Goal: Transaction & Acquisition: Book appointment/travel/reservation

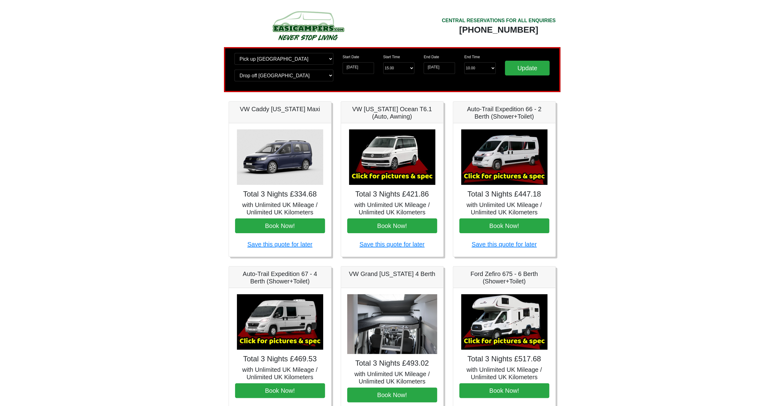
click at [418, 160] on img at bounding box center [392, 156] width 86 height 55
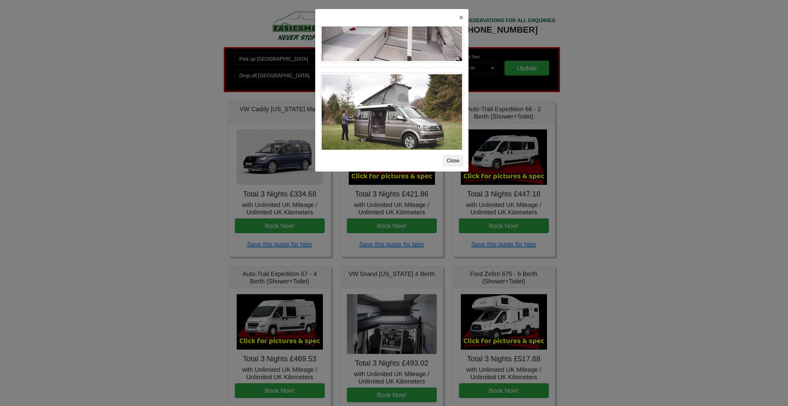
scroll to position [647, 0]
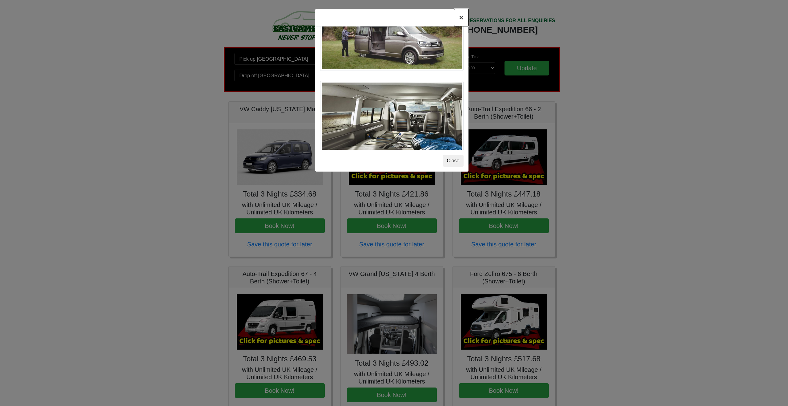
click at [459, 18] on button "×" at bounding box center [461, 17] width 14 height 17
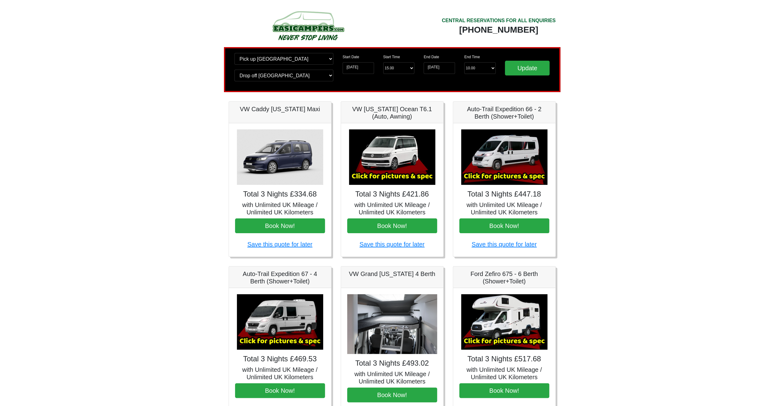
click at [510, 159] on img at bounding box center [504, 156] width 86 height 55
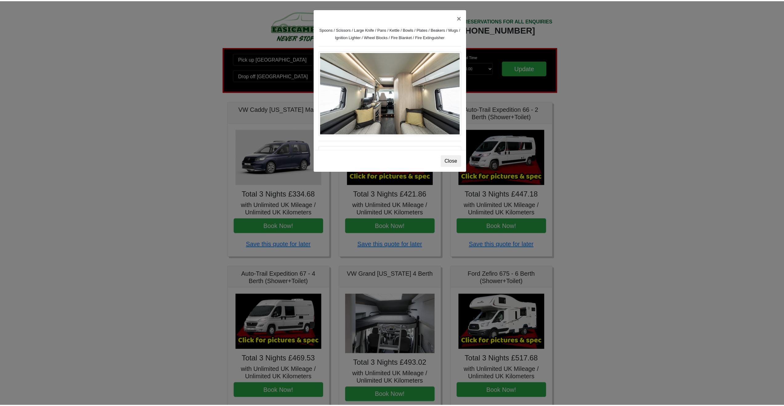
scroll to position [280, 0]
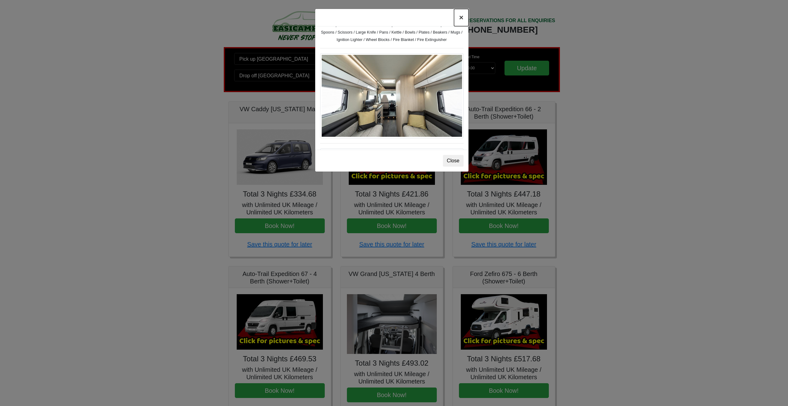
click at [462, 14] on button "×" at bounding box center [461, 17] width 14 height 17
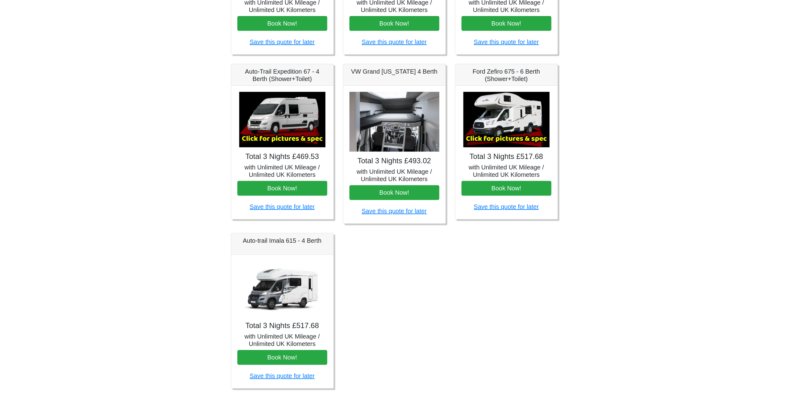
scroll to position [208, 0]
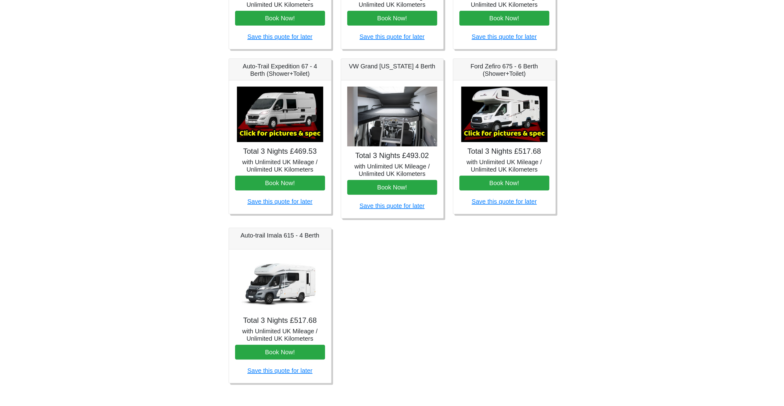
click at [283, 273] on img at bounding box center [280, 283] width 86 height 55
click at [276, 284] on img at bounding box center [280, 283] width 86 height 55
click at [291, 120] on img at bounding box center [280, 114] width 86 height 55
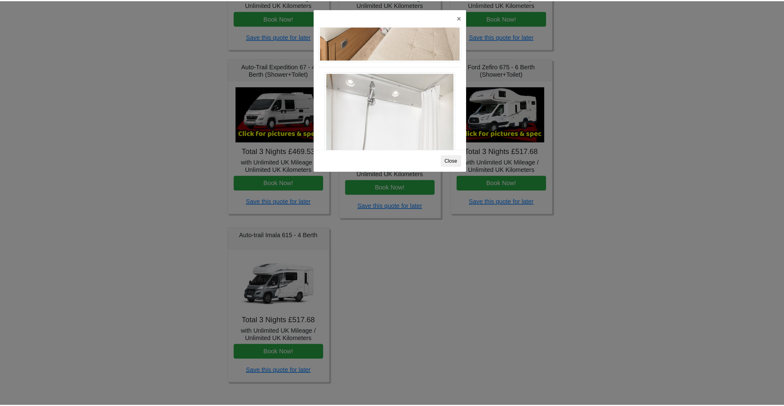
scroll to position [790, 0]
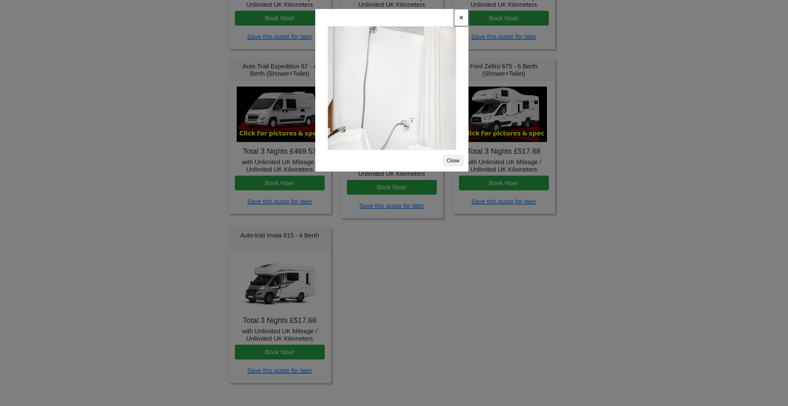
click at [458, 16] on button "×" at bounding box center [461, 17] width 14 height 17
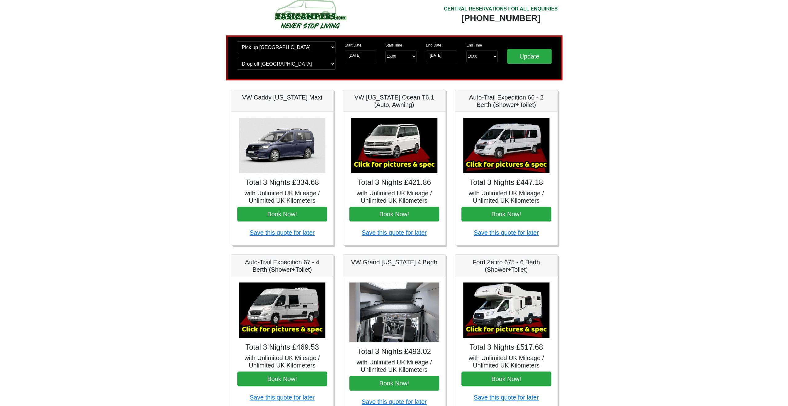
scroll to position [0, 0]
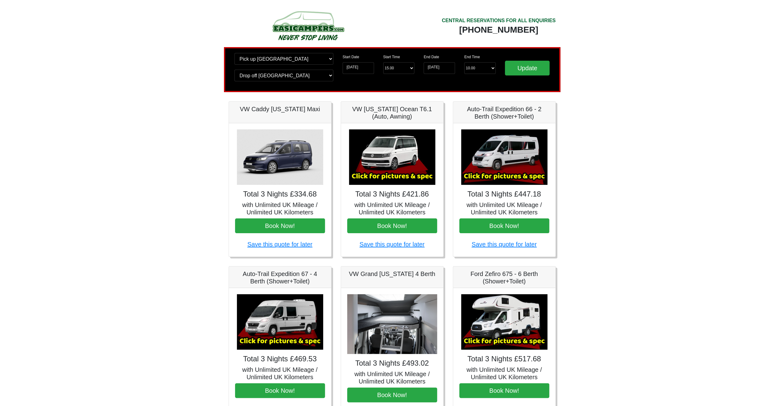
click at [510, 146] on img at bounding box center [504, 156] width 86 height 55
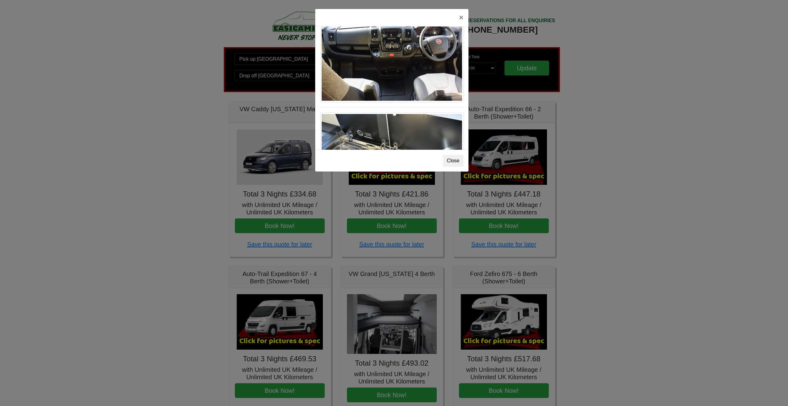
scroll to position [639, 0]
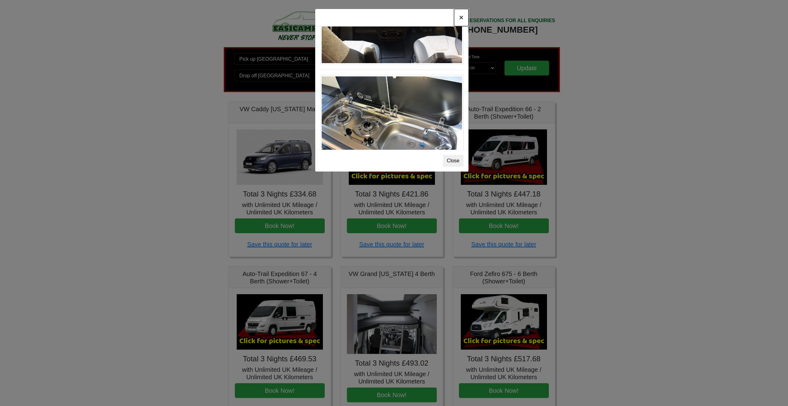
click at [462, 19] on button "×" at bounding box center [461, 17] width 14 height 17
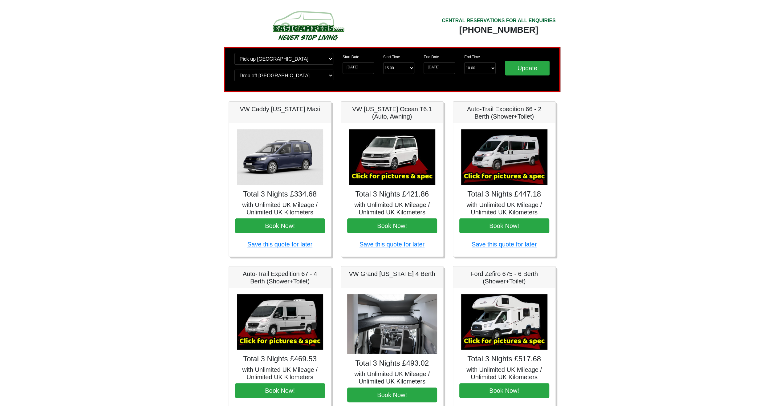
click at [404, 154] on img at bounding box center [392, 156] width 86 height 55
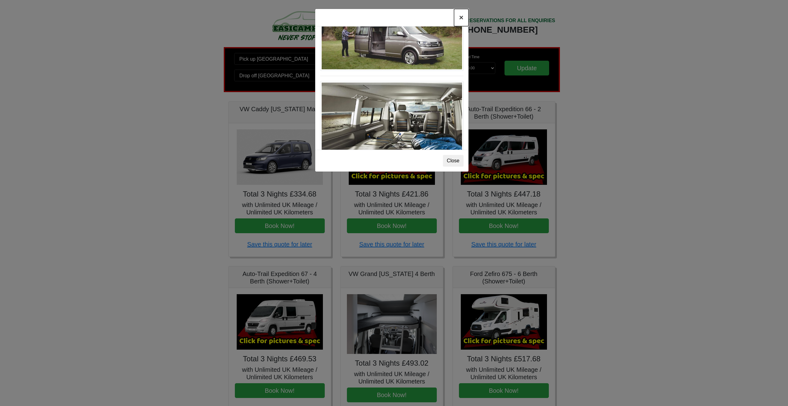
click at [461, 16] on button "×" at bounding box center [461, 17] width 14 height 17
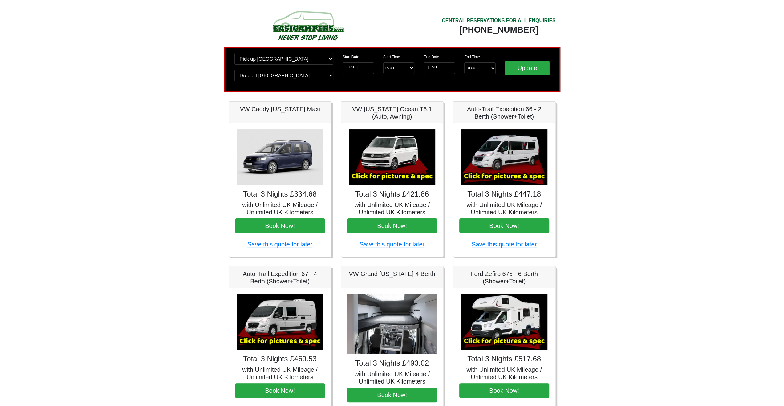
click at [288, 311] on img at bounding box center [280, 321] width 86 height 55
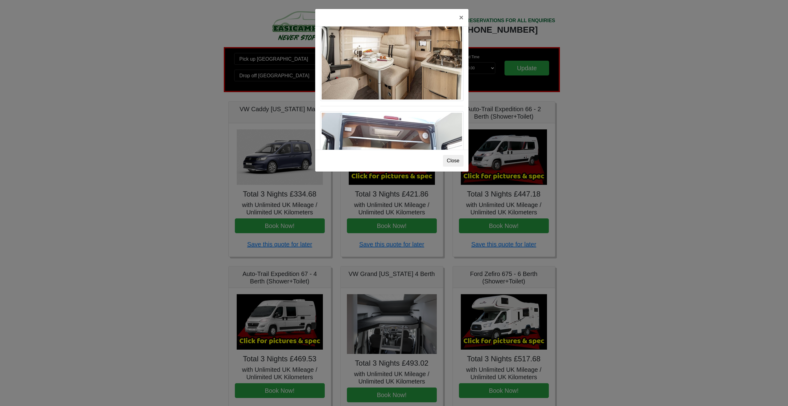
scroll to position [391, 0]
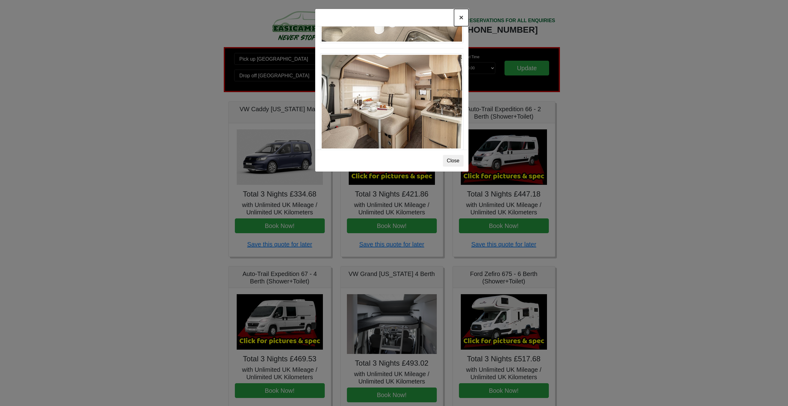
click at [458, 21] on button "×" at bounding box center [461, 17] width 14 height 17
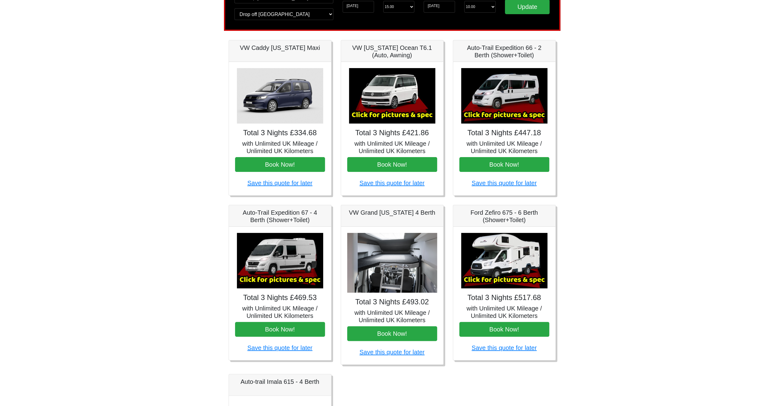
scroll to position [72, 0]
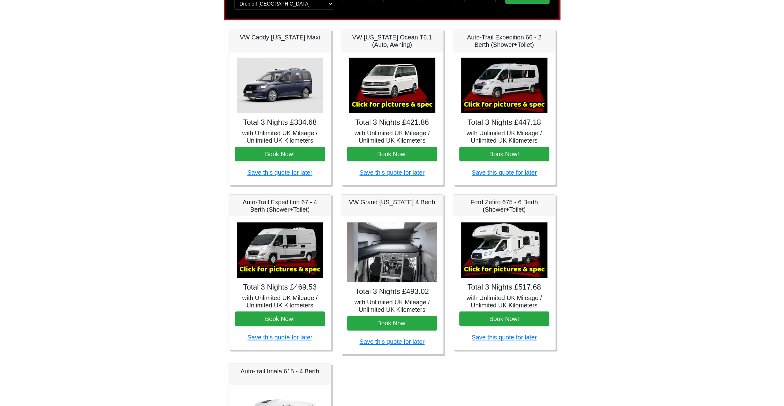
click at [388, 297] on div "Total 3 Nights £493.02 with Unlimited UK Mileage / Unlimited UK Kilometers Book…" at bounding box center [392, 285] width 102 height 138
click at [398, 261] on img at bounding box center [392, 252] width 90 height 60
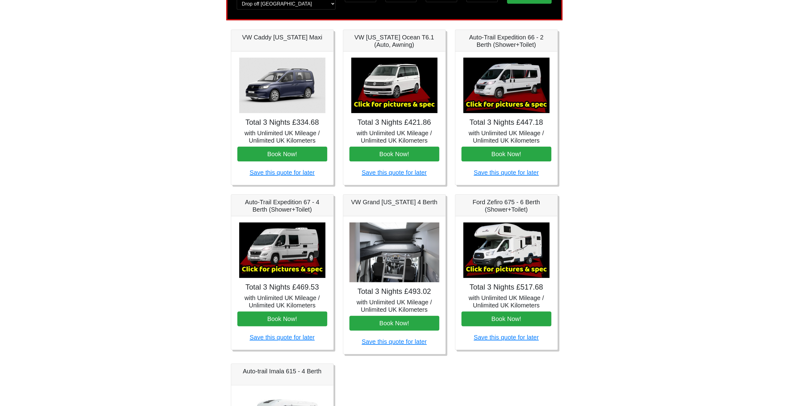
scroll to position [208, 0]
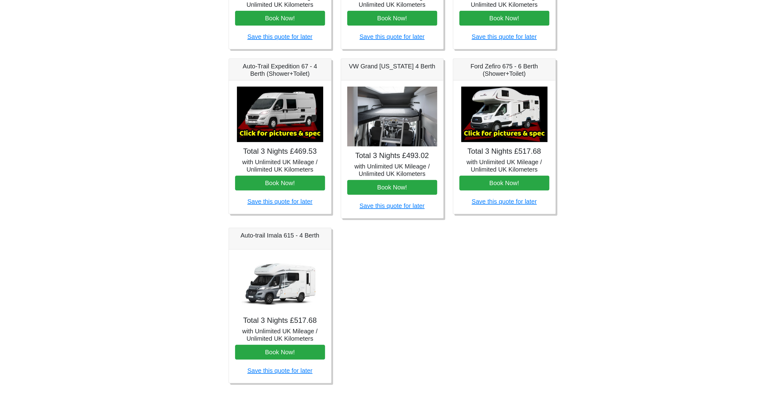
click at [399, 120] on img at bounding box center [392, 117] width 90 height 60
click at [290, 292] on img at bounding box center [280, 283] width 86 height 55
click at [503, 122] on img at bounding box center [504, 114] width 86 height 55
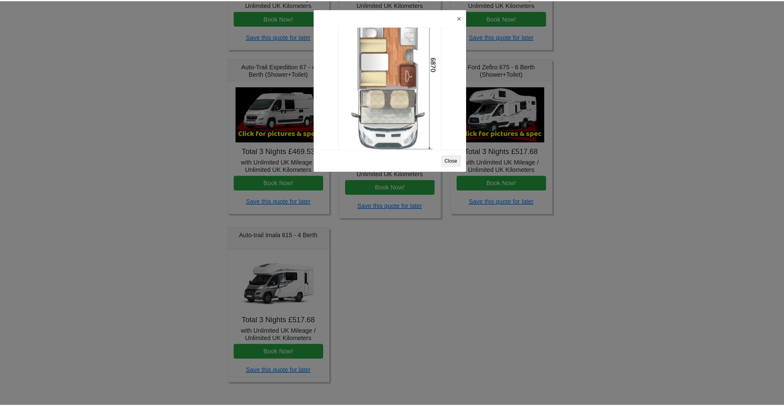
scroll to position [1084, 0]
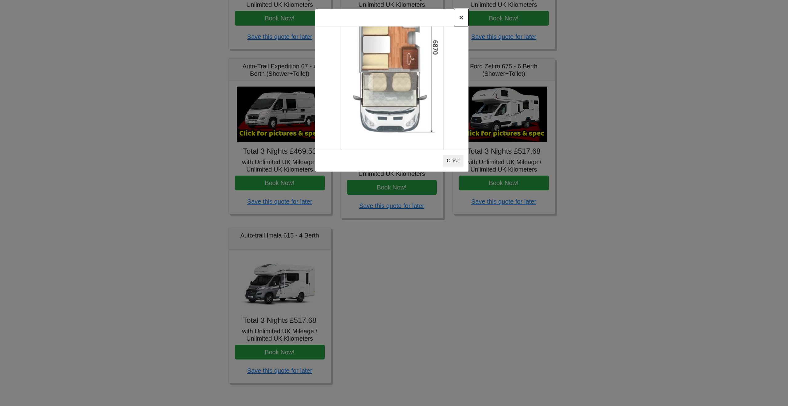
click at [461, 16] on button "×" at bounding box center [461, 17] width 14 height 17
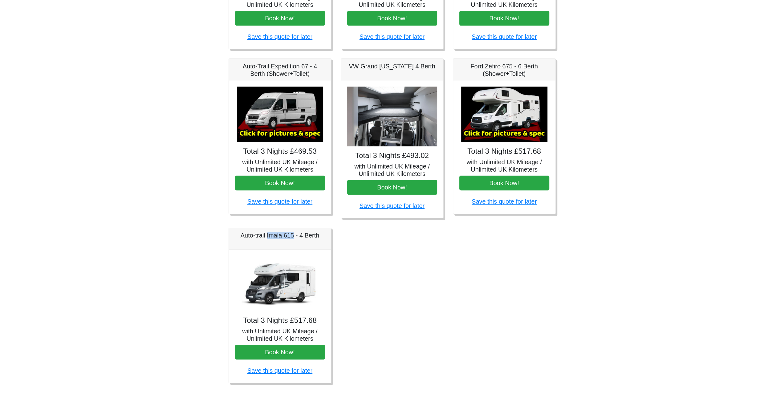
drag, startPoint x: 293, startPoint y: 234, endPoint x: 267, endPoint y: 235, distance: 25.9
click at [267, 235] on h5 "Auto-trail Imala 615 - 4 Berth" at bounding box center [280, 235] width 90 height 7
copy h5 "Imala 615"
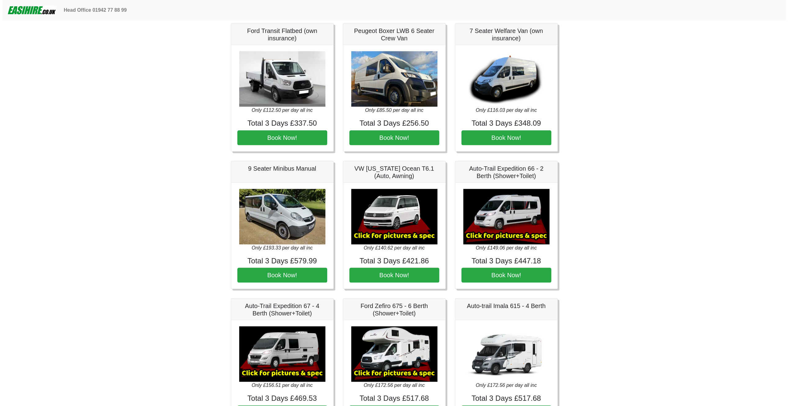
scroll to position [575, 0]
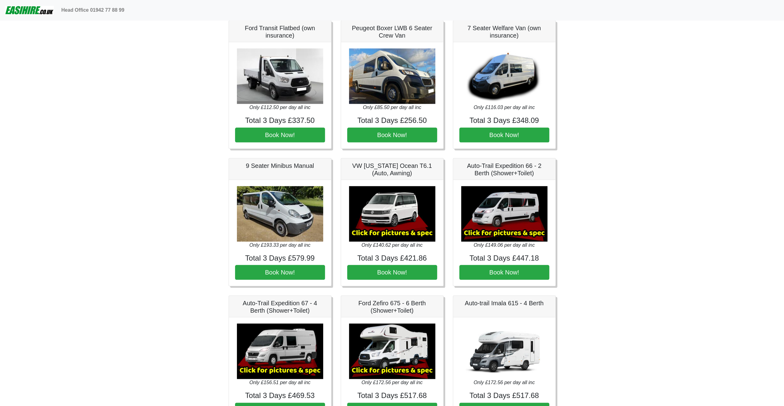
click at [514, 212] on img at bounding box center [504, 213] width 86 height 55
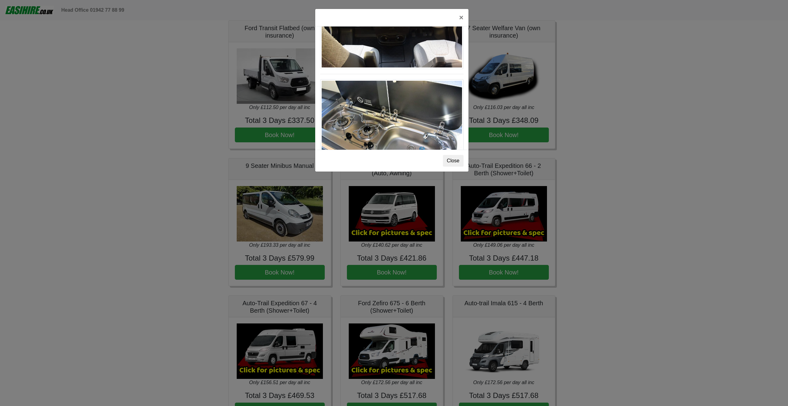
scroll to position [639, 0]
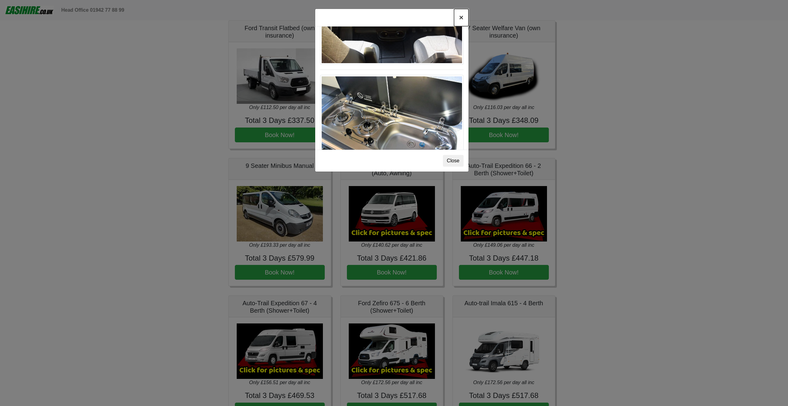
click at [461, 16] on button "×" at bounding box center [461, 17] width 14 height 17
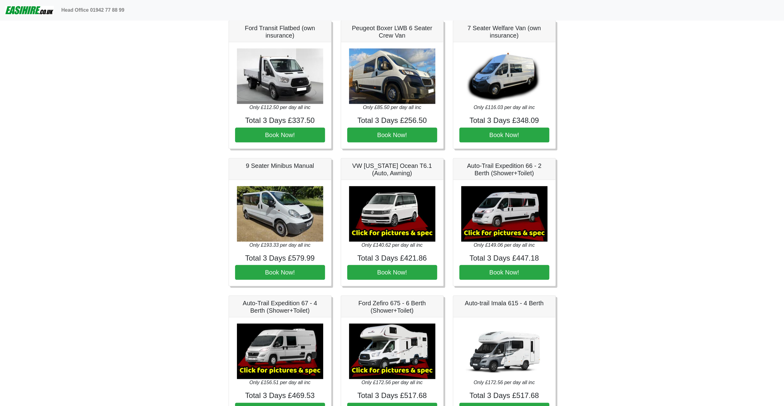
click at [401, 206] on img at bounding box center [392, 213] width 86 height 55
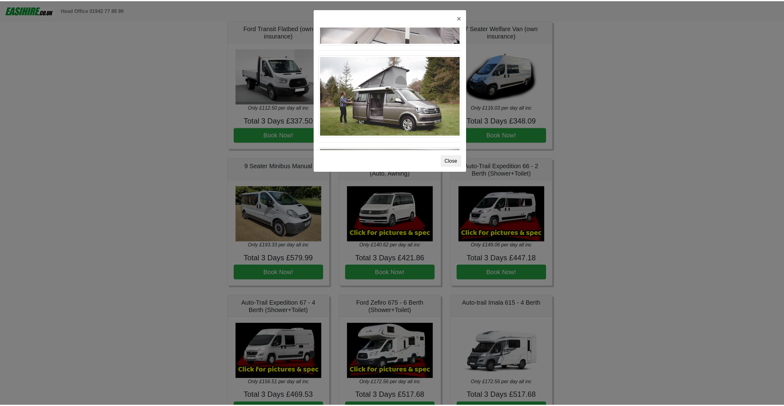
scroll to position [598, 0]
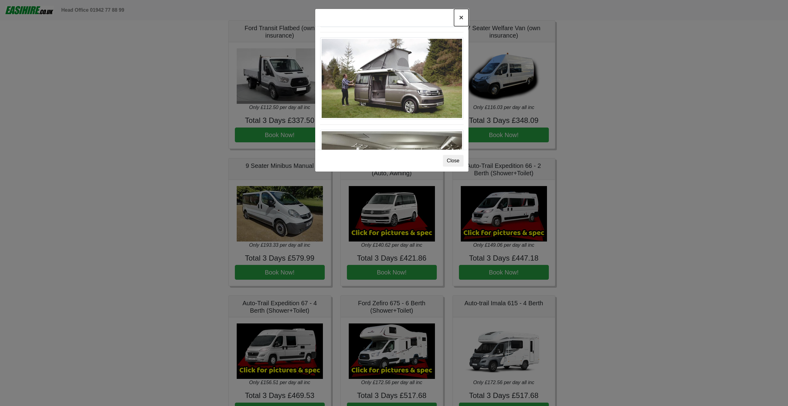
click at [458, 19] on button "×" at bounding box center [461, 17] width 14 height 17
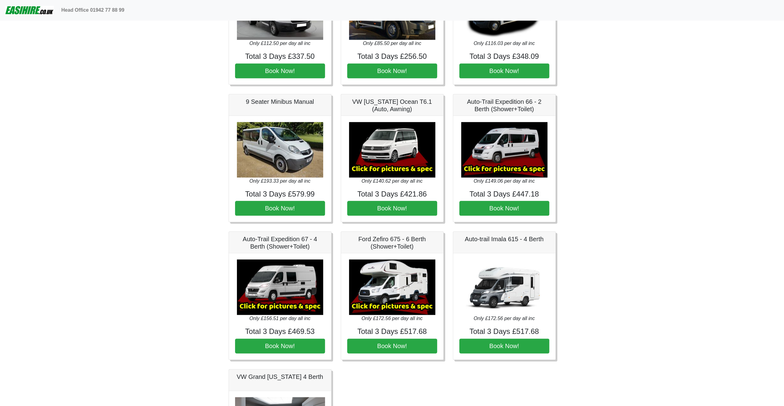
scroll to position [647, 0]
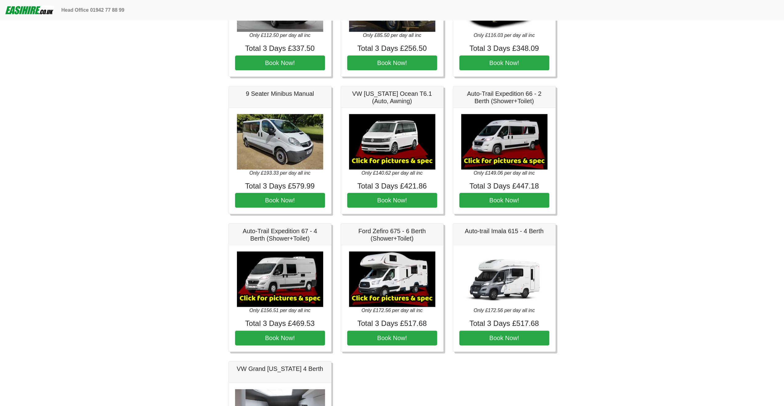
click at [501, 265] on img at bounding box center [504, 278] width 86 height 55
click at [494, 281] on img at bounding box center [504, 278] width 86 height 55
click at [487, 251] on img at bounding box center [504, 278] width 86 height 55
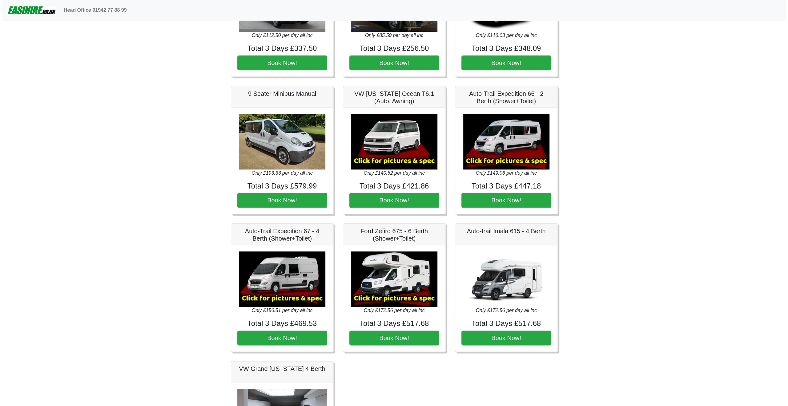
scroll to position [718, 0]
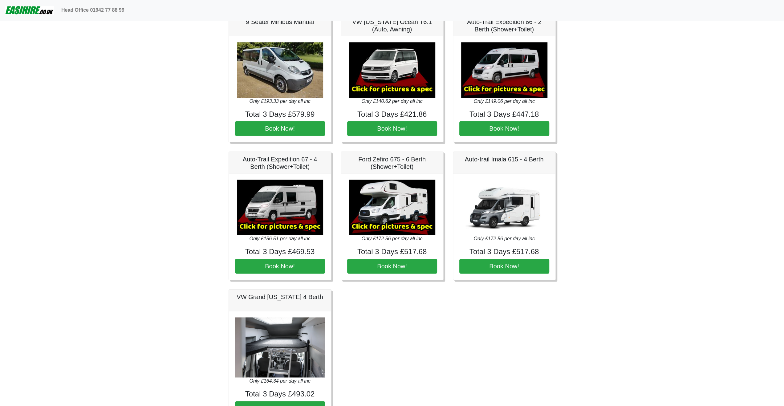
click at [282, 205] on img at bounding box center [280, 207] width 86 height 55
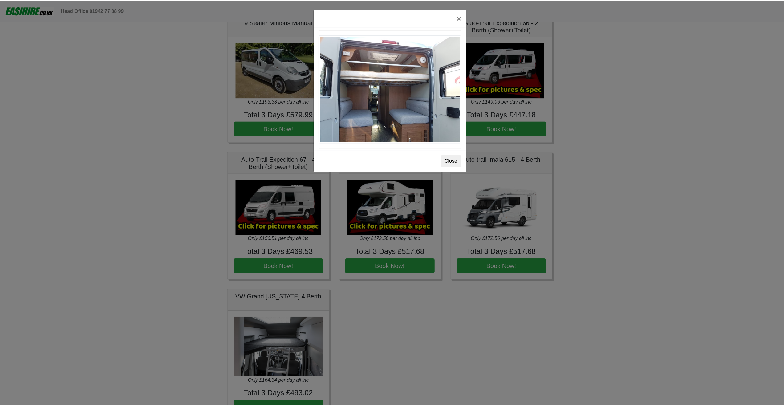
scroll to position [523, 0]
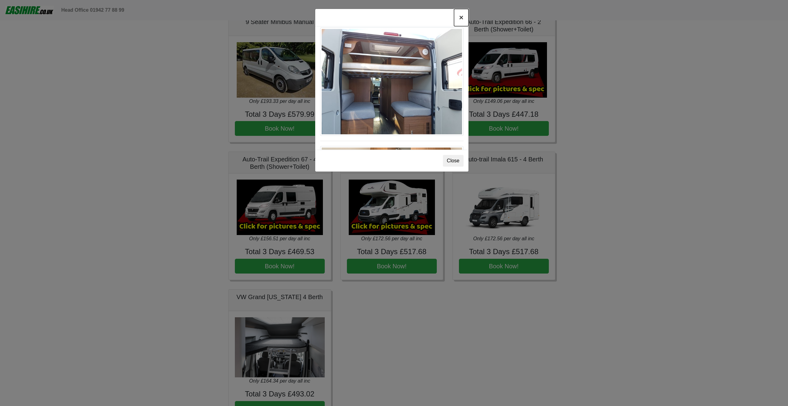
click at [463, 16] on button "×" at bounding box center [461, 17] width 14 height 17
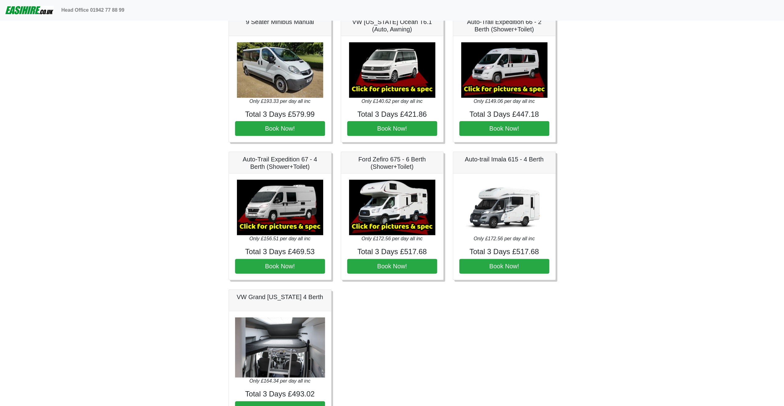
click at [507, 191] on img at bounding box center [504, 207] width 86 height 55
click at [519, 157] on h5 "Auto-trail Imala 615 - 4 Berth" at bounding box center [504, 159] width 90 height 7
click at [515, 259] on button "Book Now!" at bounding box center [504, 266] width 90 height 15
